Goal: Information Seeking & Learning: Learn about a topic

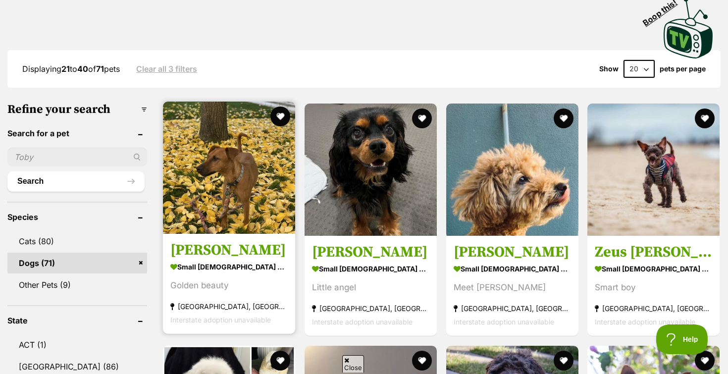
click at [232, 189] on img at bounding box center [229, 168] width 132 height 132
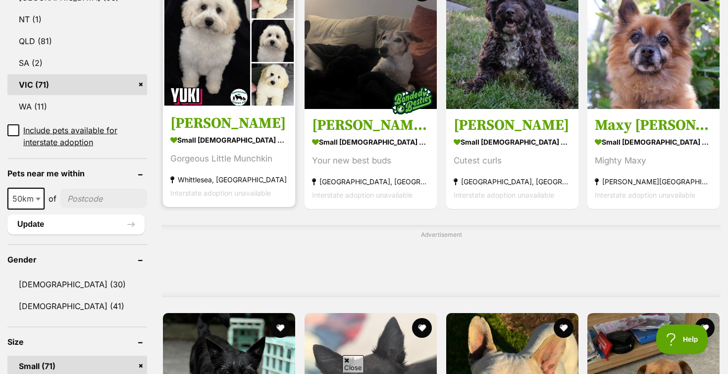
scroll to position [752, 0]
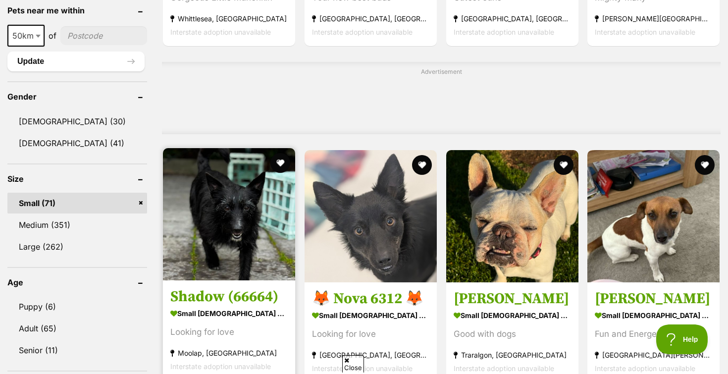
click at [235, 236] on img at bounding box center [229, 214] width 132 height 132
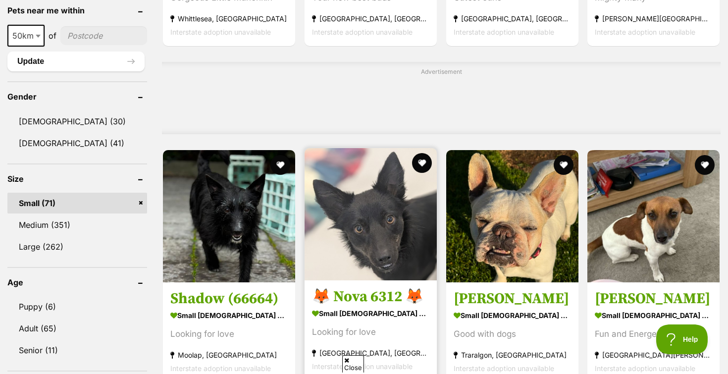
click at [374, 221] on img at bounding box center [371, 214] width 132 height 132
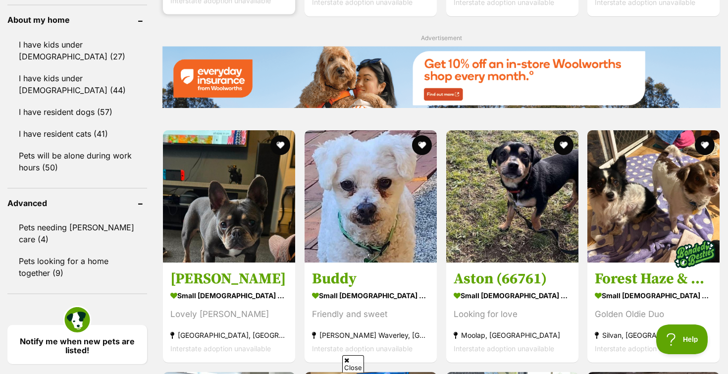
scroll to position [1195, 0]
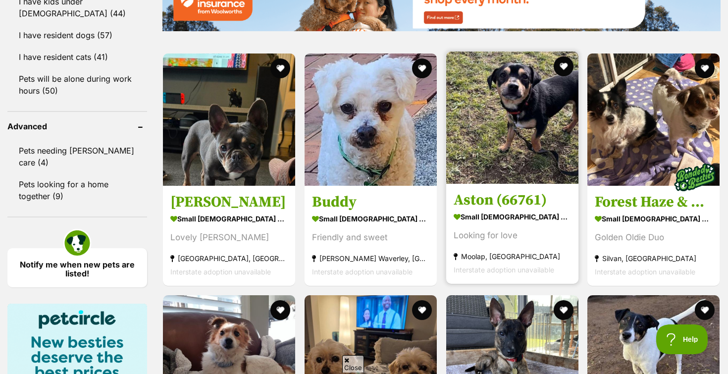
click at [481, 135] on img at bounding box center [512, 118] width 132 height 132
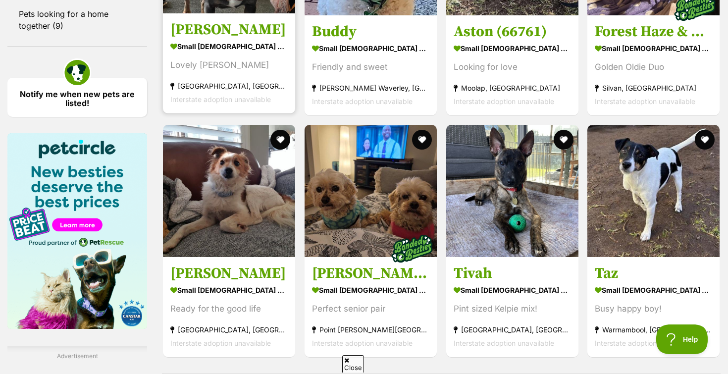
scroll to position [1451, 0]
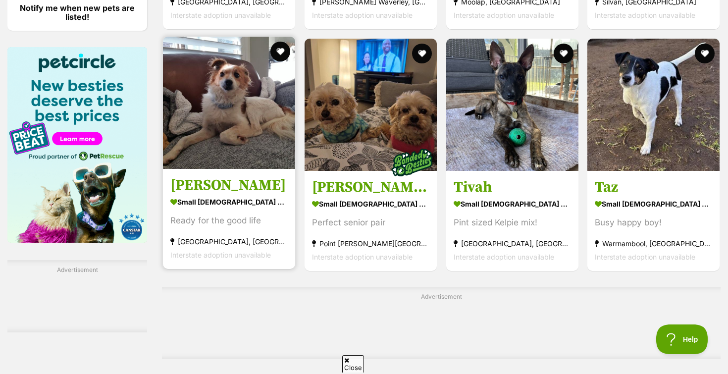
click at [227, 106] on img at bounding box center [229, 103] width 132 height 132
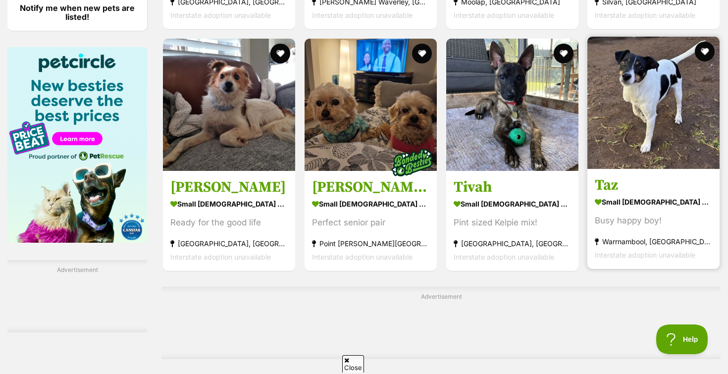
click at [649, 103] on img at bounding box center [654, 103] width 132 height 132
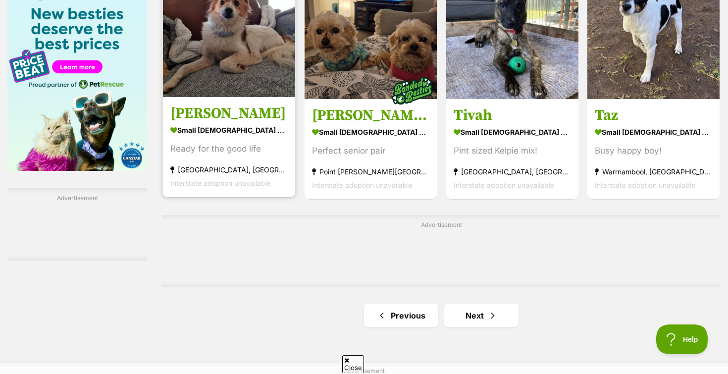
scroll to position [1686, 0]
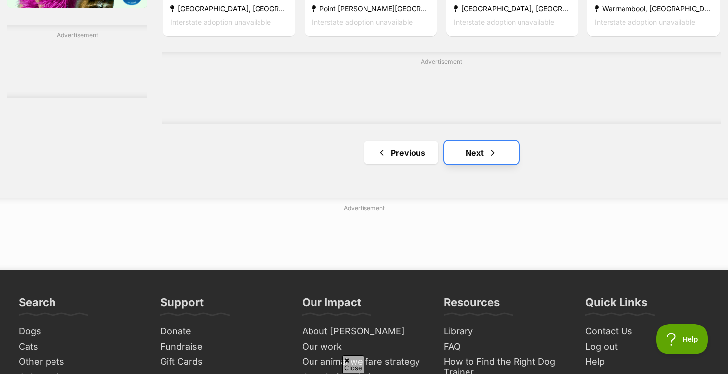
click at [474, 156] on link "Next" at bounding box center [481, 153] width 74 height 24
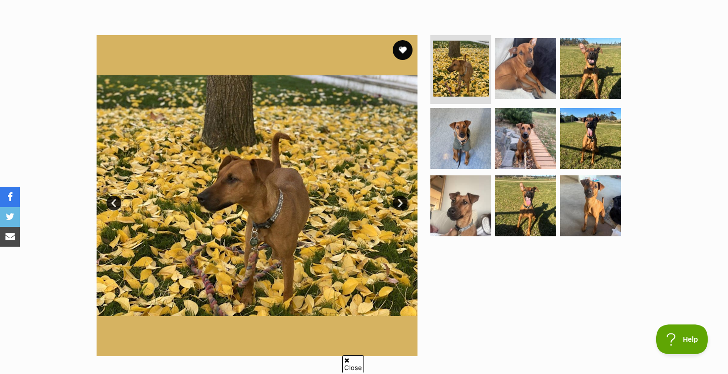
scroll to position [185, 0]
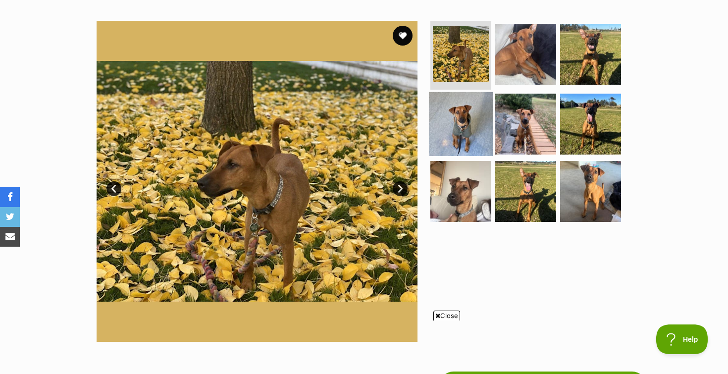
click at [454, 132] on img at bounding box center [461, 124] width 64 height 64
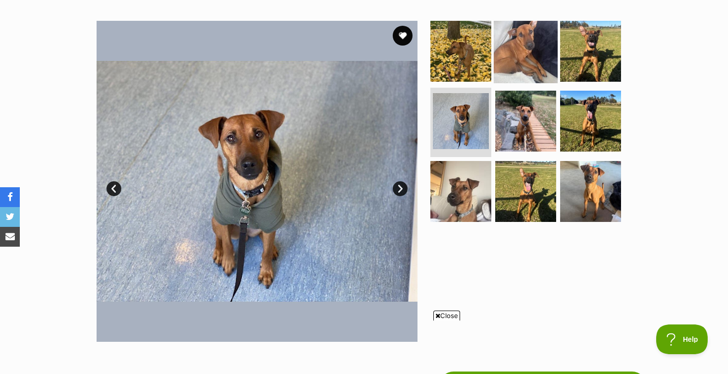
click at [523, 49] on img at bounding box center [526, 51] width 64 height 64
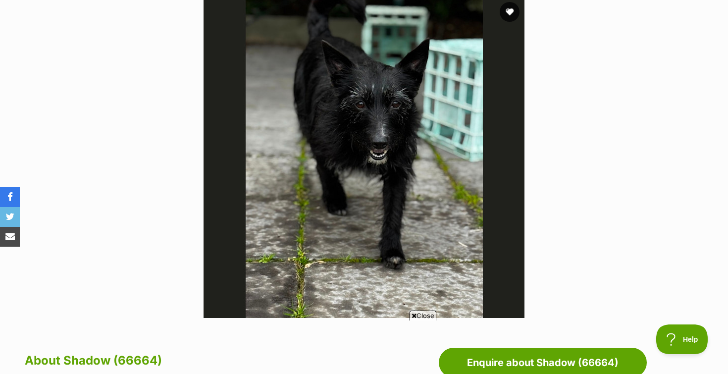
scroll to position [132, 0]
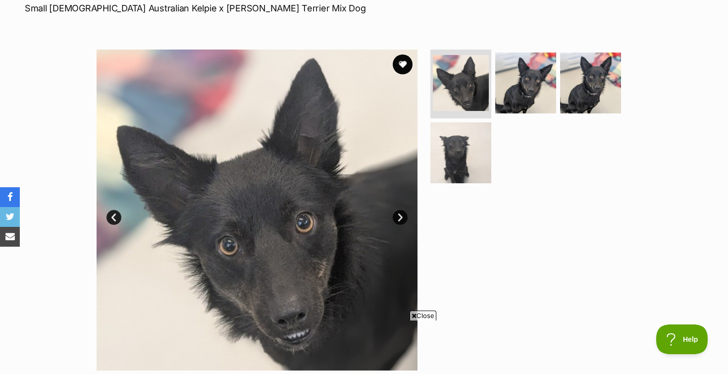
scroll to position [156, 0]
click at [516, 93] on img at bounding box center [526, 83] width 64 height 64
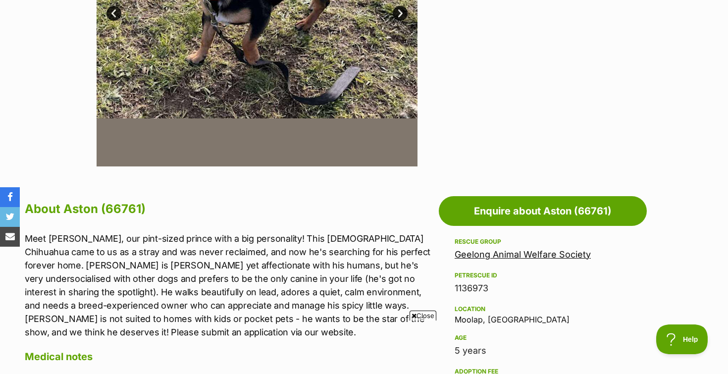
scroll to position [70, 0]
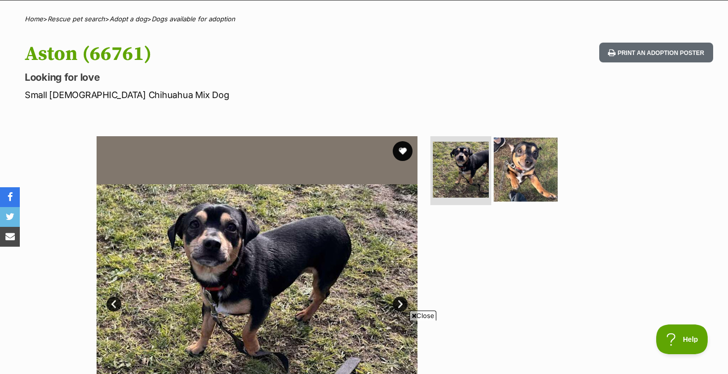
click at [522, 173] on img at bounding box center [526, 169] width 64 height 64
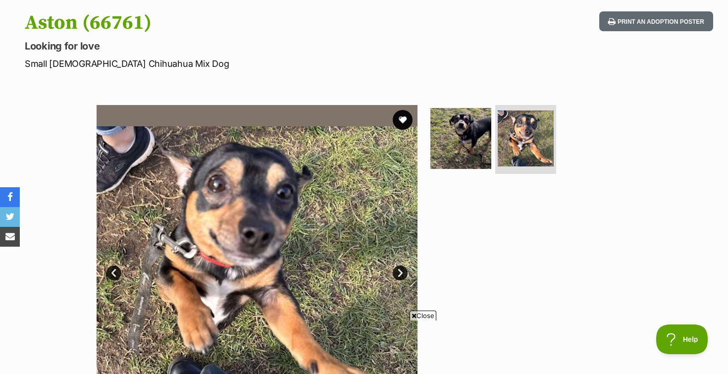
scroll to position [169, 0]
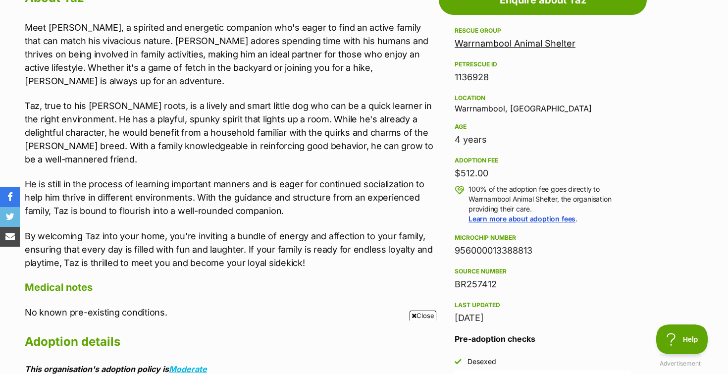
scroll to position [581, 0]
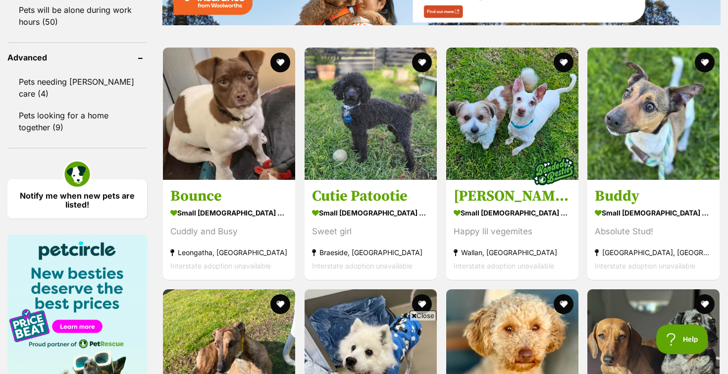
scroll to position [1269, 0]
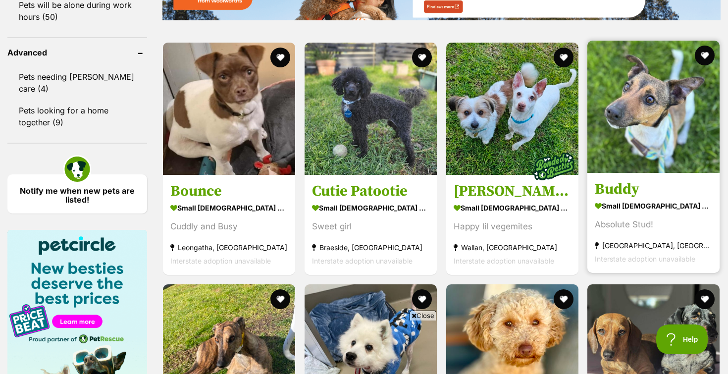
click at [630, 93] on img at bounding box center [654, 107] width 132 height 132
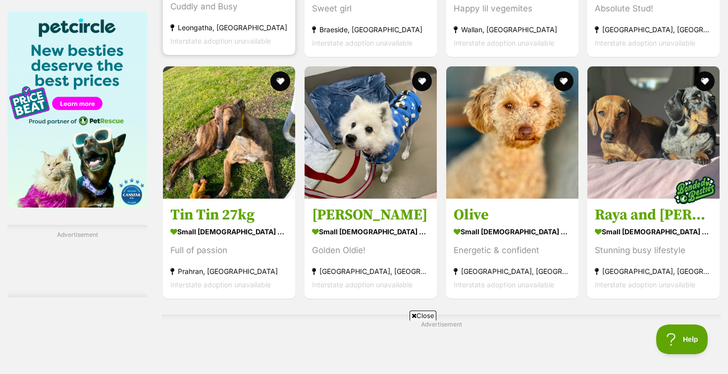
scroll to position [1532, 0]
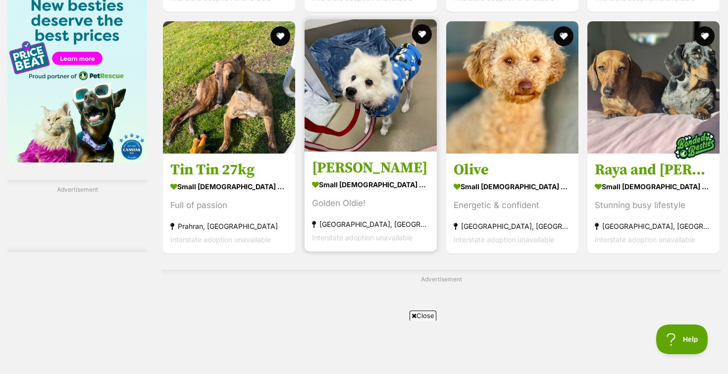
click at [334, 105] on img at bounding box center [371, 85] width 132 height 132
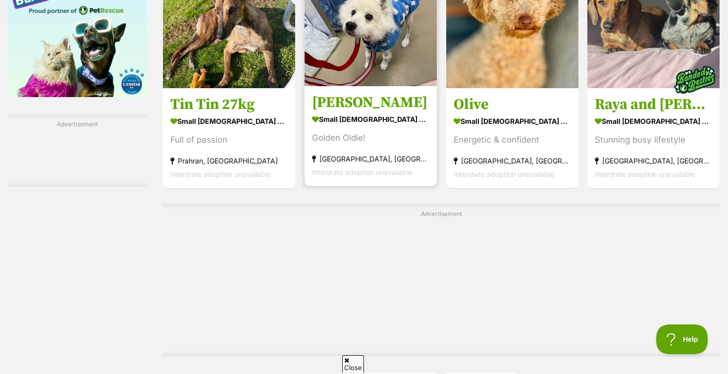
scroll to position [1705, 0]
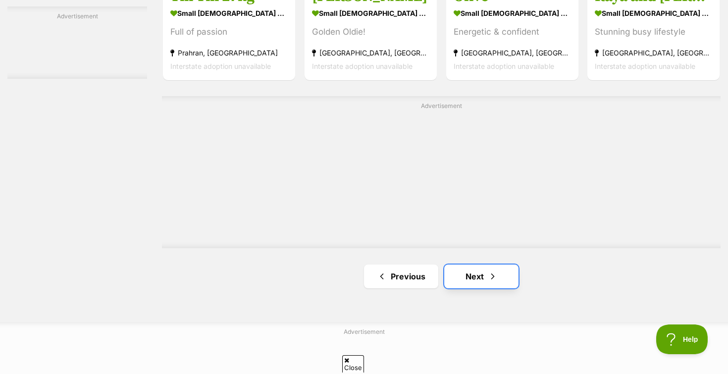
click at [492, 277] on span "Next page" at bounding box center [493, 276] width 10 height 12
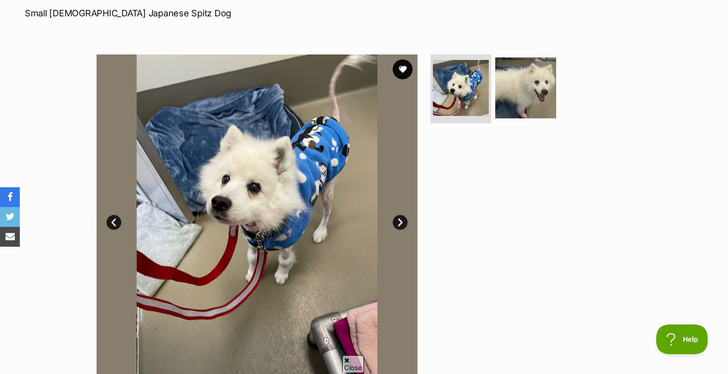
scroll to position [154, 0]
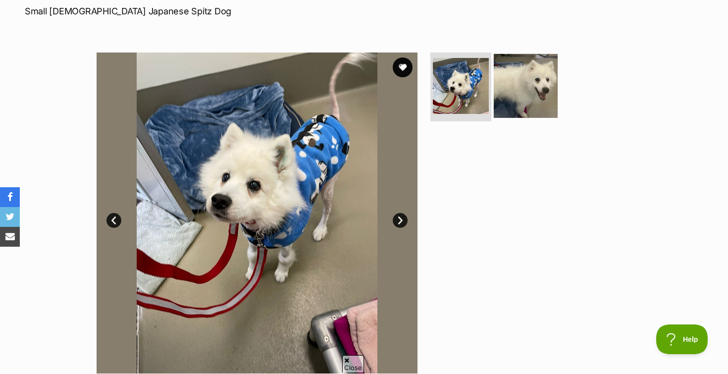
click at [535, 85] on img at bounding box center [526, 85] width 64 height 64
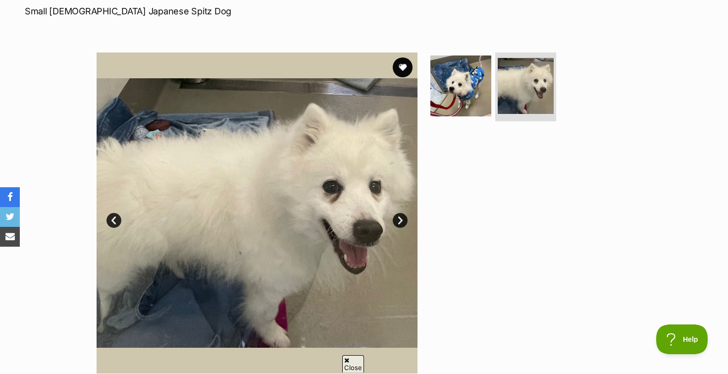
scroll to position [0, 0]
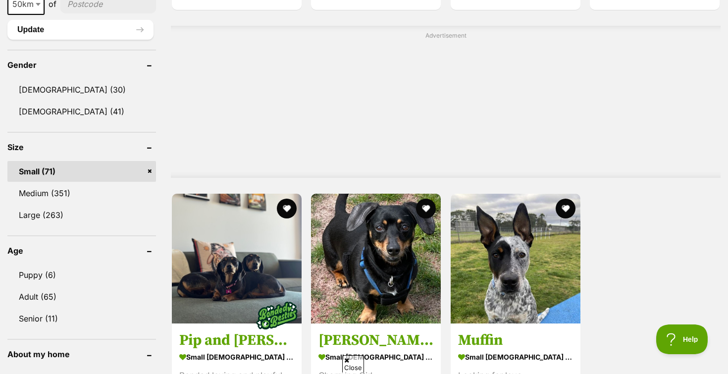
scroll to position [911, 0]
